Goal: Connect with others: Participate in discussion

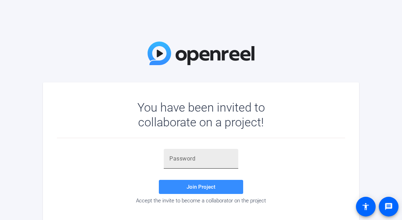
click at [183, 155] on input "text" at bounding box center [200, 158] width 63 height 8
paste input "[URL][DOMAIN_NAME]"
type input "[URL][DOMAIN_NAME]"
drag, startPoint x: 232, startPoint y: 156, endPoint x: 102, endPoint y: 154, distance: 130.4
click at [102, 154] on div "[URL][DOMAIN_NAME] Join Project Accept the invite to become a collaborator on t…" at bounding box center [201, 176] width 288 height 55
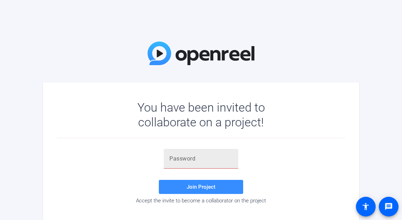
click at [190, 156] on input "text" at bounding box center [200, 158] width 63 height 8
paste input "7M9!Wb"
type input "7M9!Wb"
click at [206, 187] on span "Join Project" at bounding box center [201, 186] width 29 height 6
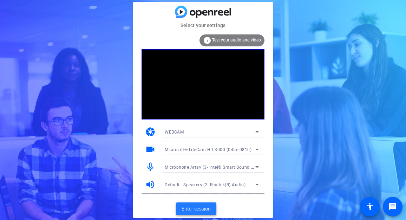
click at [200, 206] on span "Enter session" at bounding box center [196, 208] width 29 height 7
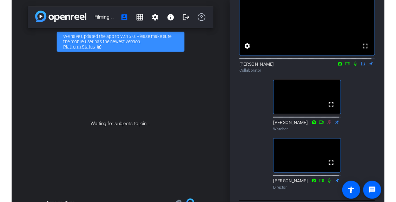
scroll to position [35, 0]
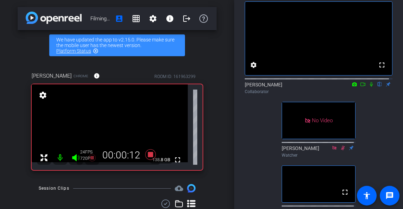
click at [368, 87] on icon at bounding box center [371, 84] width 6 height 5
click at [369, 87] on icon at bounding box center [371, 84] width 4 height 5
click at [368, 87] on icon at bounding box center [371, 84] width 6 height 5
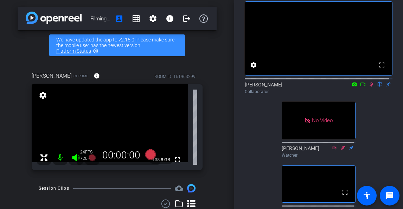
click at [369, 87] on icon at bounding box center [371, 84] width 4 height 5
click at [370, 87] on icon at bounding box center [371, 84] width 3 height 5
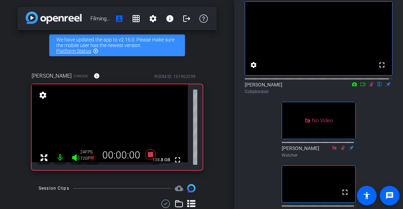
click at [368, 87] on icon at bounding box center [371, 84] width 6 height 5
drag, startPoint x: 368, startPoint y: 93, endPoint x: 366, endPoint y: 98, distance: 5.7
click at [368, 87] on icon at bounding box center [371, 84] width 6 height 5
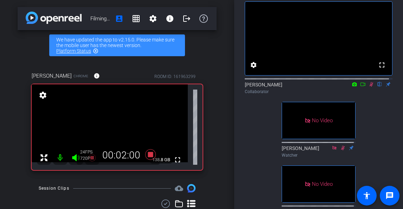
click at [369, 87] on icon at bounding box center [371, 84] width 4 height 5
click at [370, 87] on icon at bounding box center [371, 84] width 3 height 5
click at [368, 87] on icon at bounding box center [371, 84] width 6 height 5
click at [370, 87] on icon at bounding box center [371, 84] width 3 height 5
click at [368, 87] on icon at bounding box center [371, 84] width 6 height 5
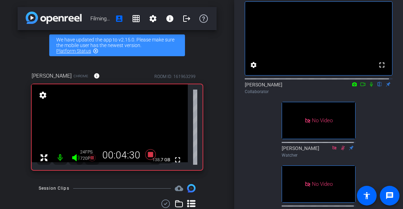
click at [370, 87] on icon at bounding box center [371, 84] width 3 height 5
click at [368, 87] on icon at bounding box center [371, 84] width 6 height 5
click at [370, 87] on icon at bounding box center [371, 84] width 3 height 5
click at [369, 87] on icon at bounding box center [371, 84] width 4 height 5
click at [368, 87] on icon at bounding box center [371, 84] width 6 height 5
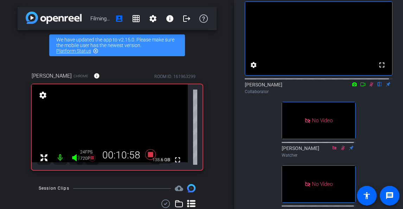
click at [369, 87] on icon at bounding box center [371, 84] width 4 height 5
click at [368, 87] on icon at bounding box center [371, 84] width 6 height 5
click at [369, 87] on icon at bounding box center [371, 84] width 4 height 5
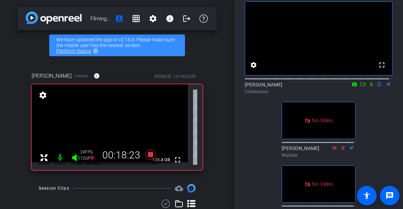
click at [370, 87] on icon at bounding box center [371, 84] width 3 height 5
click at [370, 87] on icon at bounding box center [371, 84] width 6 height 5
click at [370, 87] on icon at bounding box center [371, 84] width 3 height 5
click at [368, 87] on icon at bounding box center [371, 84] width 6 height 5
drag, startPoint x: 366, startPoint y: 92, endPoint x: 342, endPoint y: 116, distance: 34.5
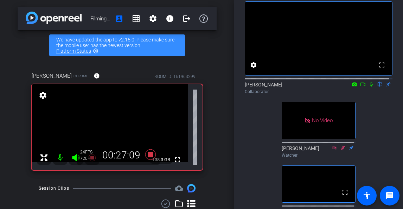
click at [370, 87] on icon at bounding box center [371, 84] width 3 height 5
drag, startPoint x: 368, startPoint y: 92, endPoint x: 368, endPoint y: 111, distance: 19.0
click at [368, 87] on icon at bounding box center [371, 84] width 6 height 5
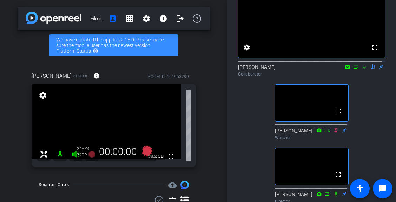
scroll to position [105, 0]
